Goal: Navigation & Orientation: Find specific page/section

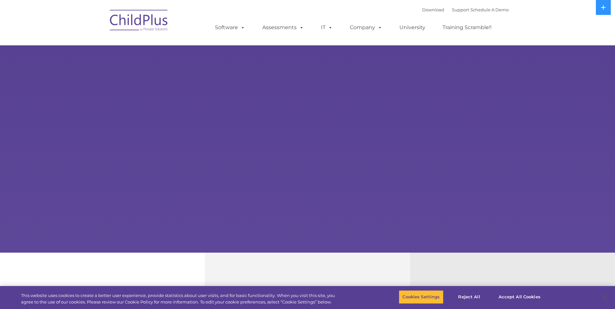
select select "MEDIUM"
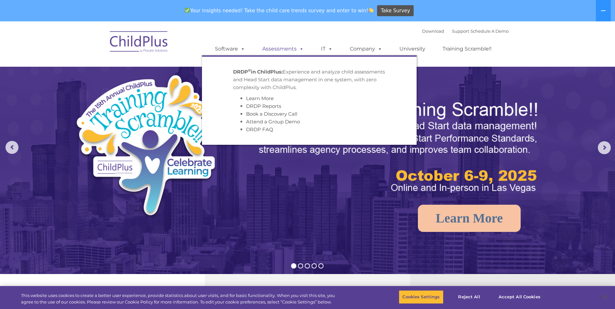
click at [282, 48] on link "Assessments" at bounding box center [283, 48] width 54 height 13
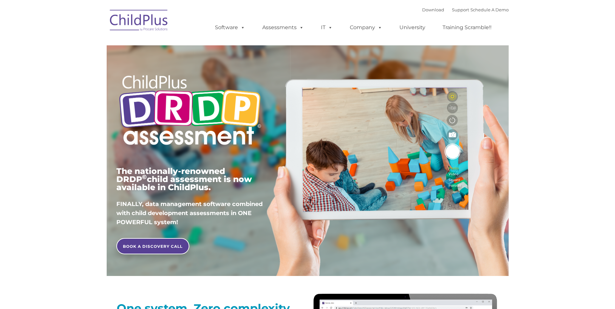
type input ""
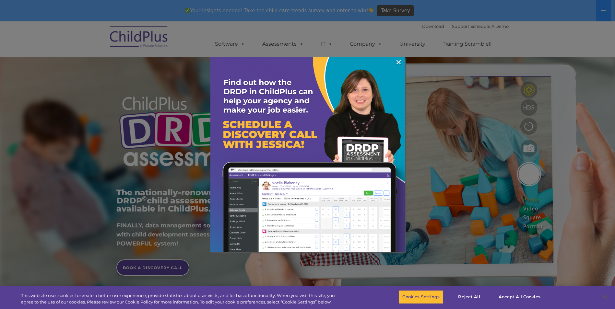
click at [284, 42] on div at bounding box center [307, 154] width 615 height 309
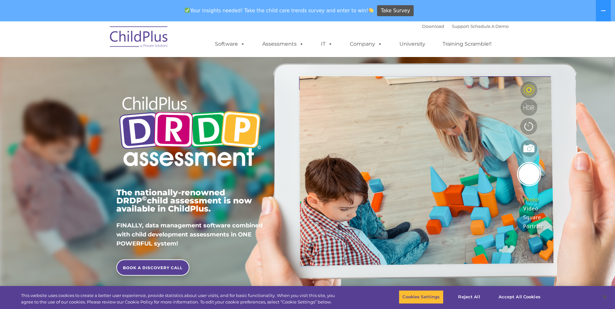
click at [284, 42] on link "Assessments" at bounding box center [283, 44] width 54 height 13
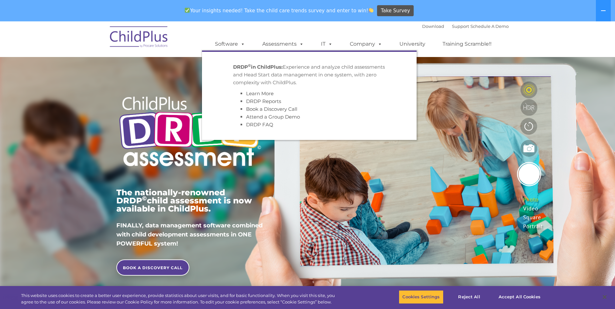
click at [284, 42] on link "Assessments" at bounding box center [283, 44] width 54 height 13
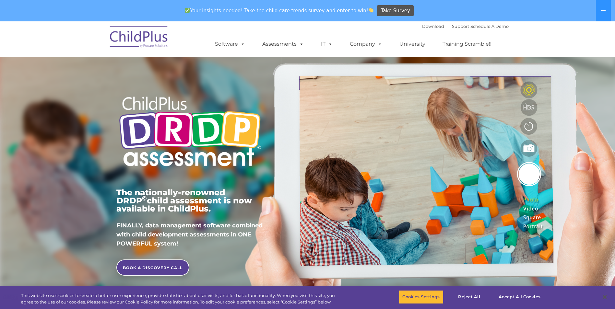
click at [157, 37] on img at bounding box center [139, 38] width 65 height 32
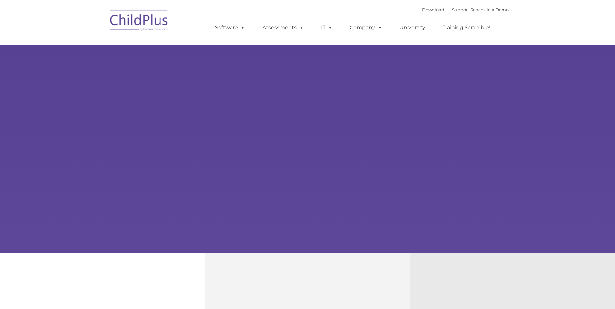
select select "MEDIUM"
